Goal: Information Seeking & Learning: Learn about a topic

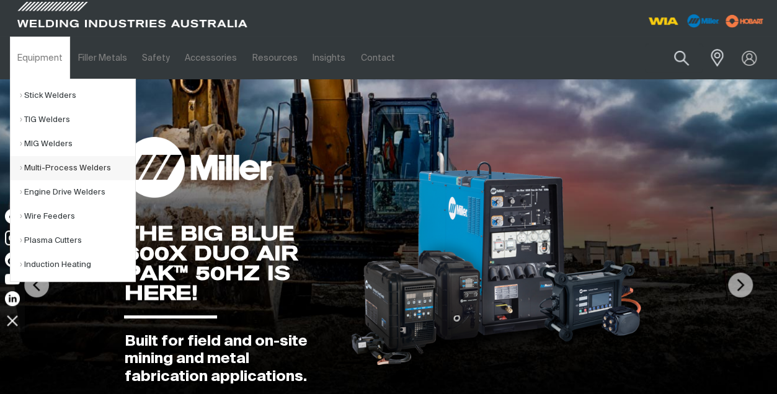
click at [48, 167] on link "Multi-Process Welders" at bounding box center [77, 168] width 115 height 24
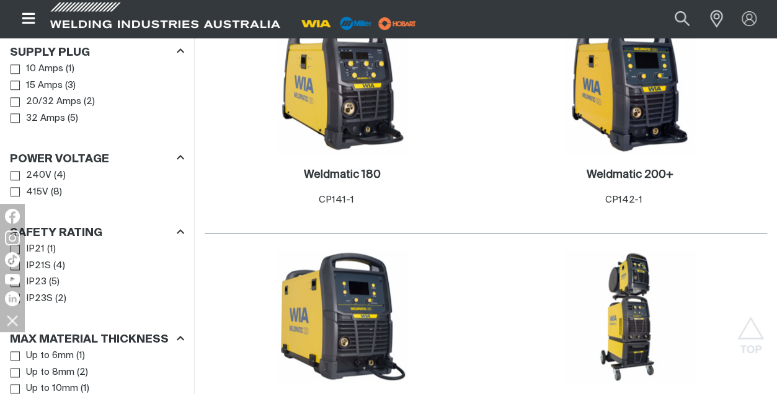
scroll to position [652, 0]
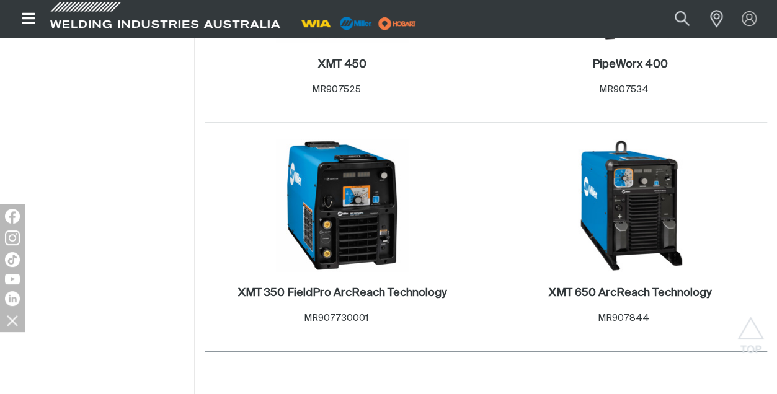
scroll to position [1686, 0]
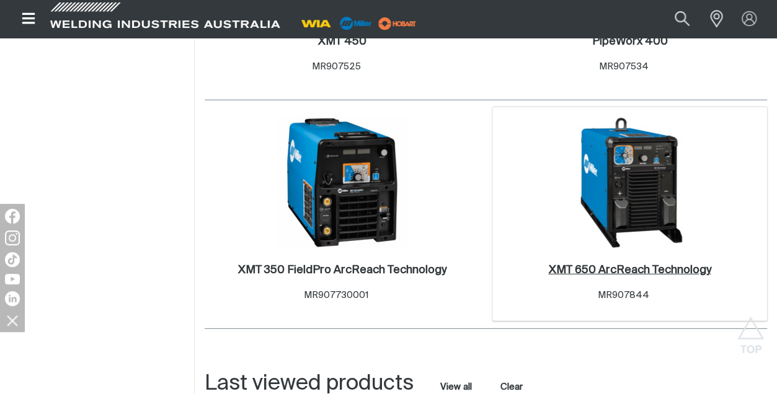
click at [622, 271] on h2 "XMT 650 ArcReach Technology ." at bounding box center [629, 270] width 162 height 11
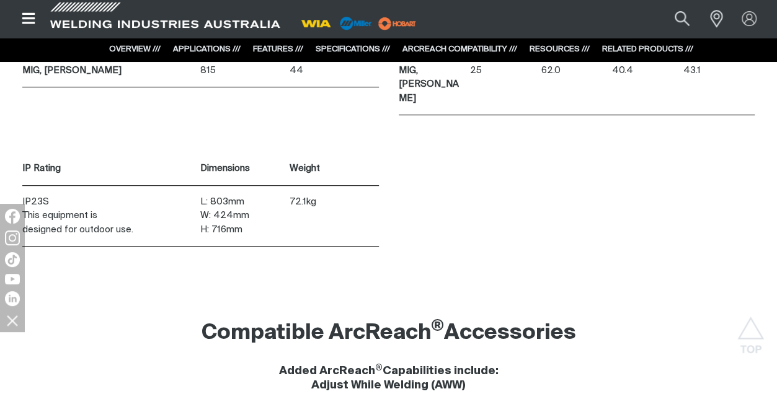
scroll to position [4869, 0]
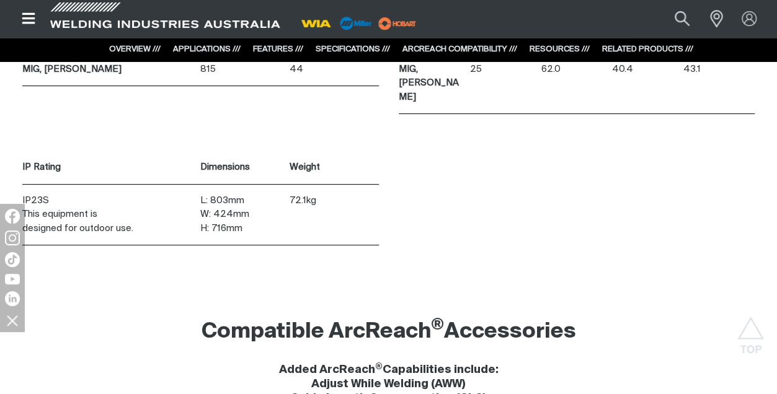
click at [30, 20] on icon "Open top menu" at bounding box center [29, 18] width 18 height 15
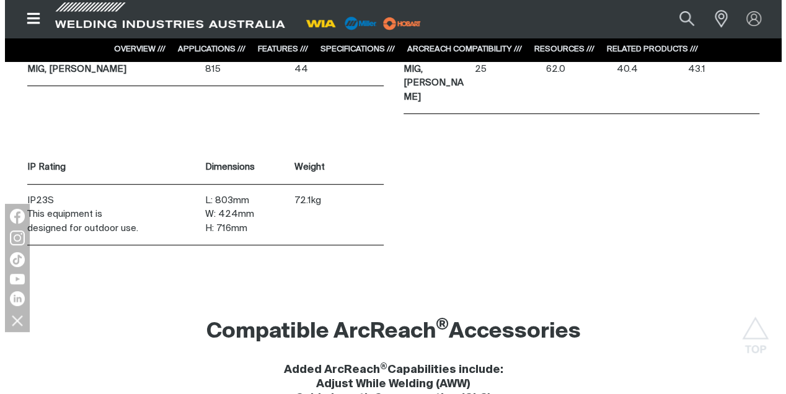
scroll to position [4849, 0]
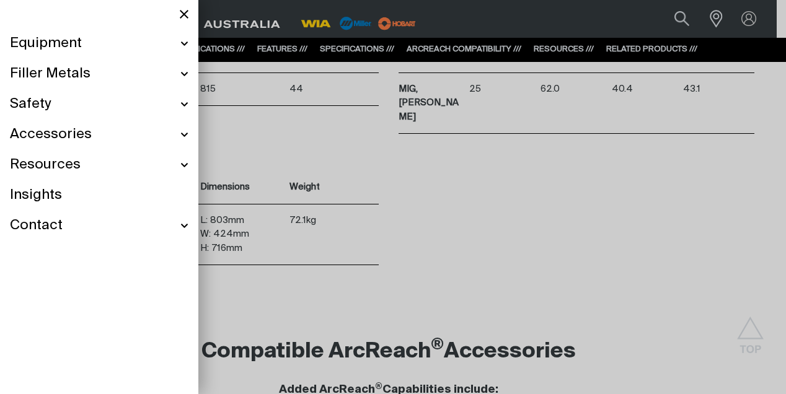
click at [40, 43] on span "Equipment" at bounding box center [46, 44] width 72 height 18
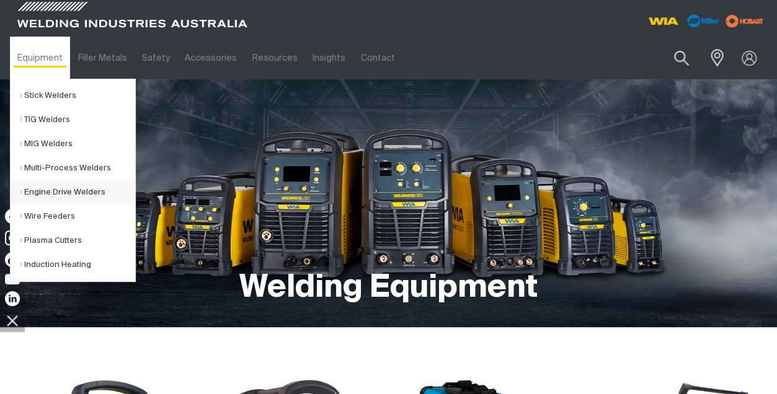
click at [55, 192] on link "Engine Drive Welders" at bounding box center [77, 192] width 115 height 24
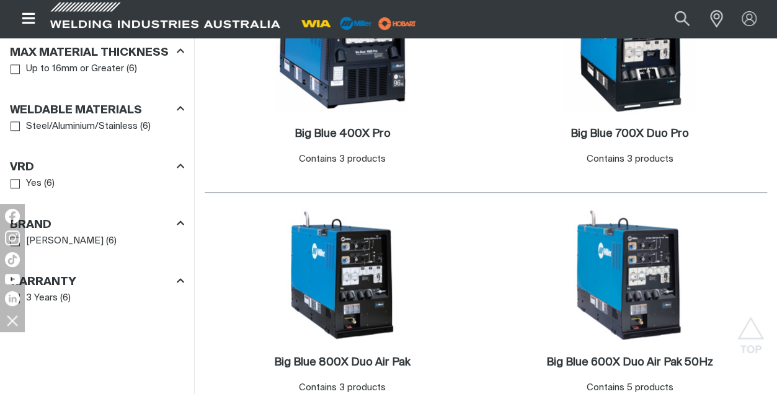
scroll to position [752, 0]
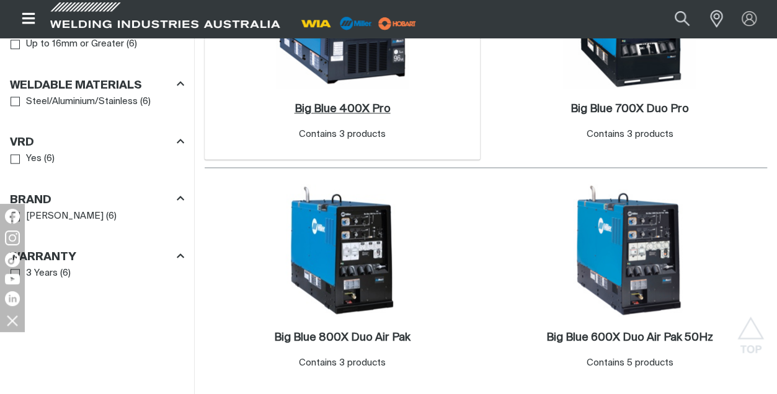
click at [338, 104] on h2 "Big Blue 400X Pro ." at bounding box center [342, 109] width 96 height 11
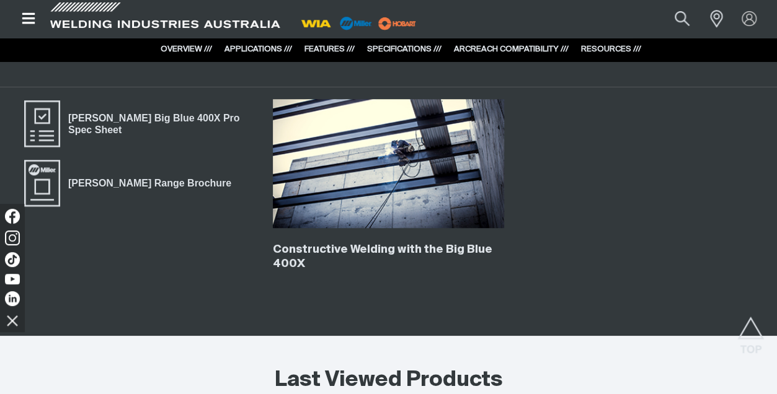
scroll to position [2728, 0]
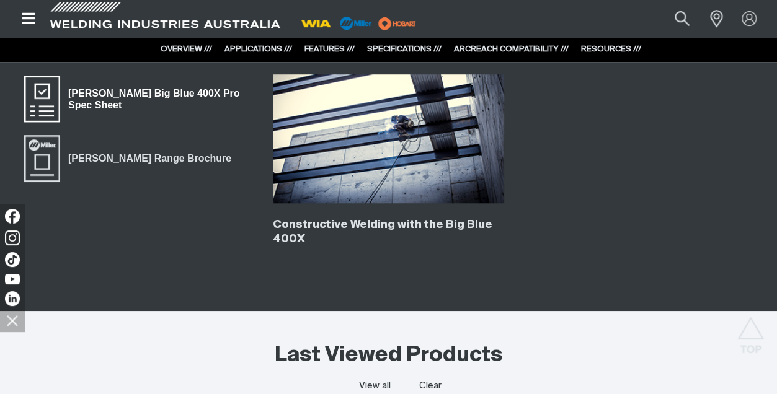
click at [36, 97] on span "Miller Big Blue 400X Pro Spec Sheet" at bounding box center [42, 99] width 40 height 50
click at [24, 20] on icon "Open top menu" at bounding box center [29, 18] width 18 height 15
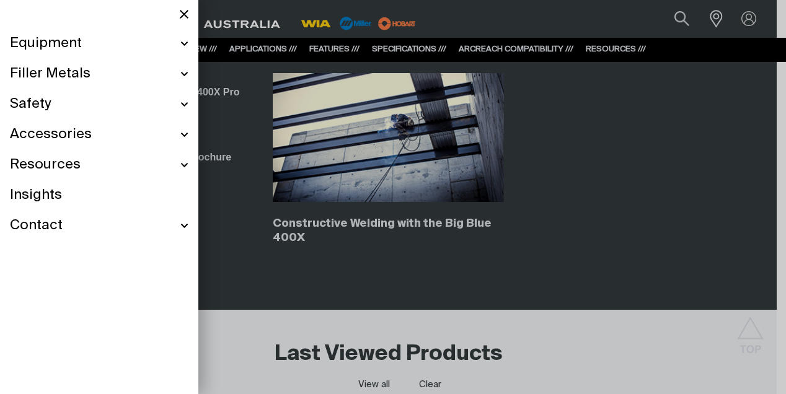
click at [231, 203] on div at bounding box center [393, 197] width 786 height 394
